Goal: Check status: Check status

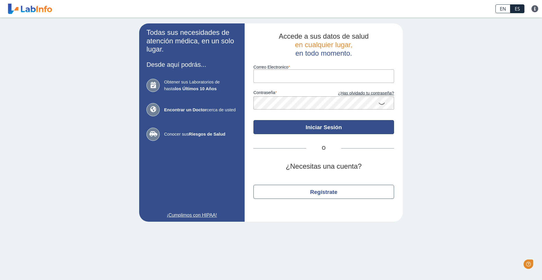
type input "[EMAIL_ADDRESS][DOMAIN_NAME]"
click at [315, 128] on button "Iniciar Sesión" at bounding box center [324, 127] width 141 height 14
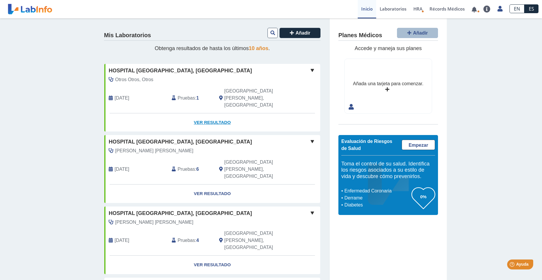
click at [221, 113] on link "Ver Resultado" at bounding box center [212, 122] width 216 height 18
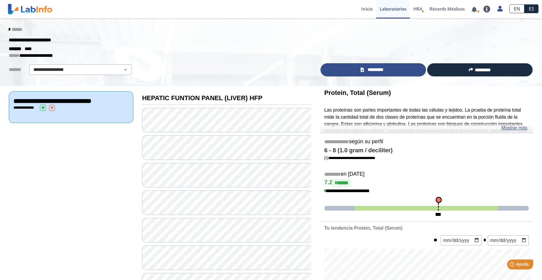
click at [384, 66] on link "*********" at bounding box center [374, 69] width 106 height 13
